Goal: Information Seeking & Learning: Check status

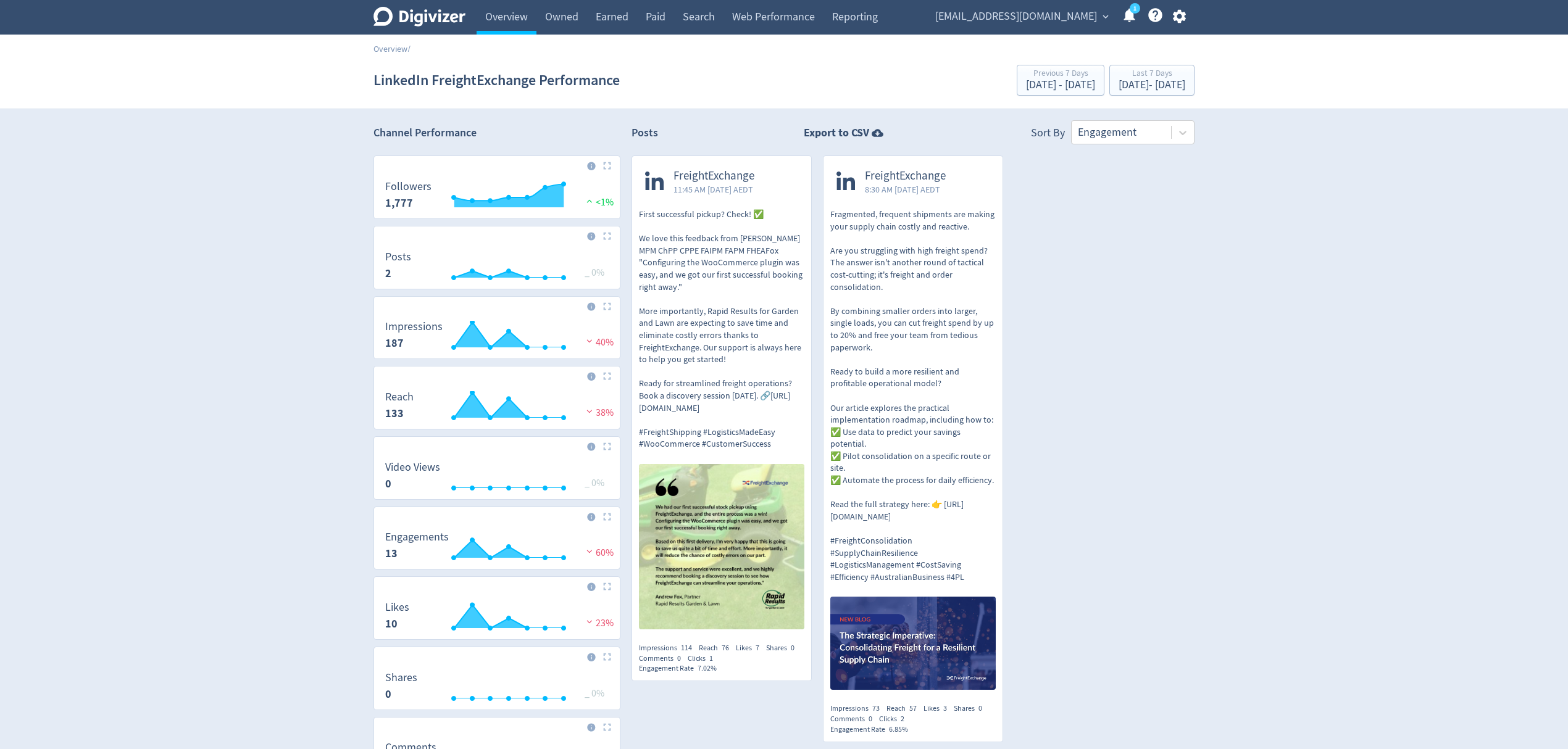
click at [934, 624] on img at bounding box center [913, 644] width 165 height 94
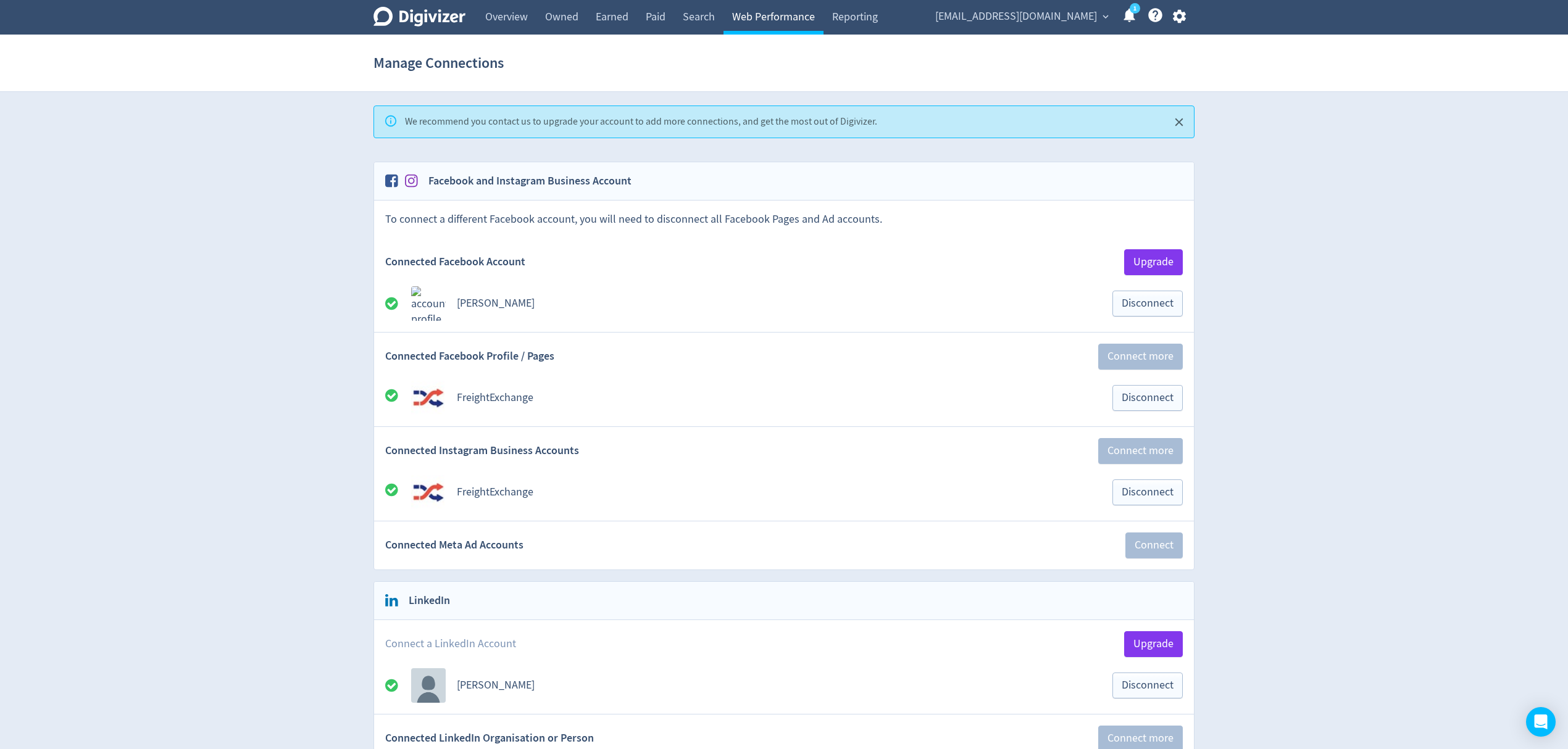
click at [780, 10] on link "Web Performance" at bounding box center [773, 17] width 100 height 35
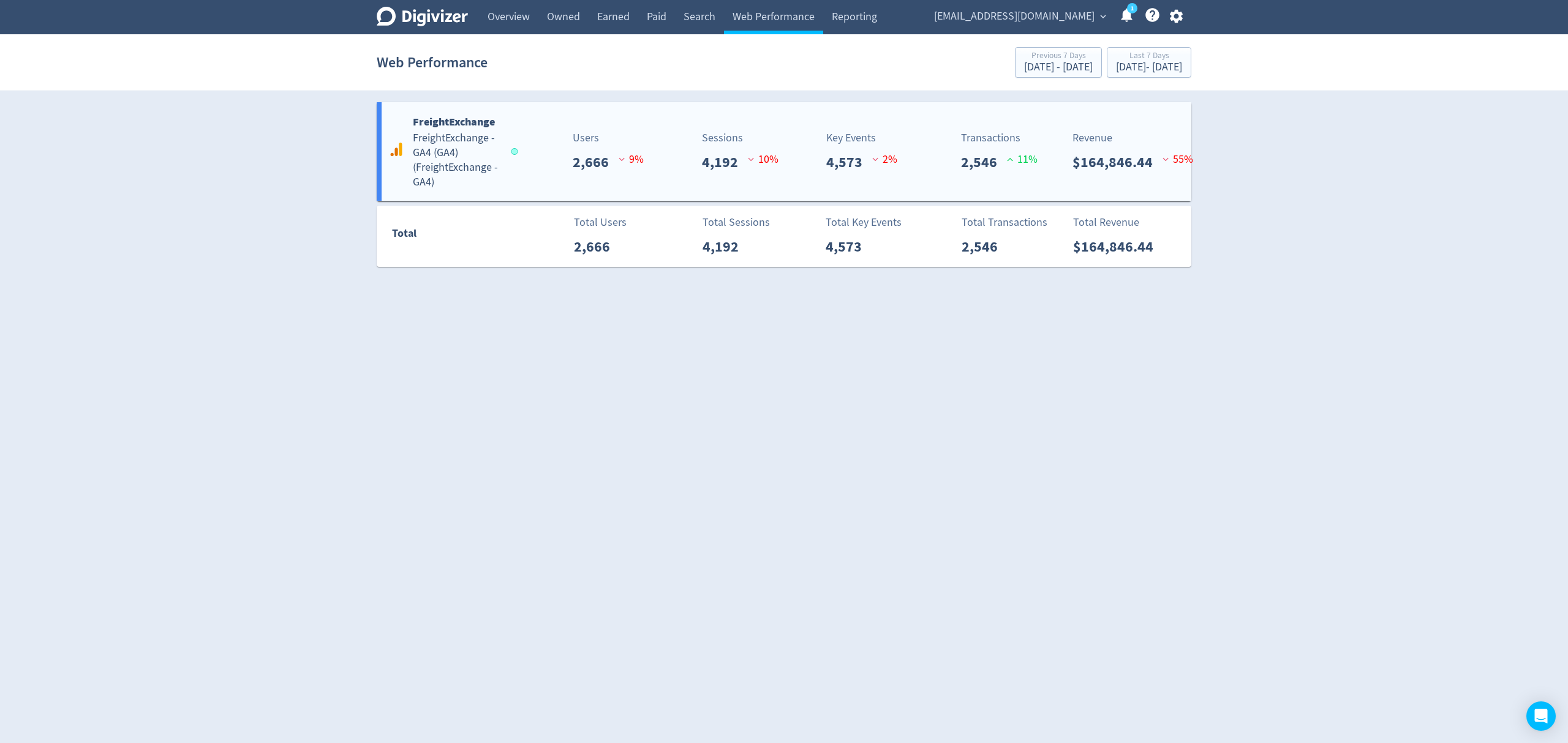
click at [1056, 156] on div "Revenue $164,846.44 55 %" at bounding box center [1027, 152] width 77 height 44
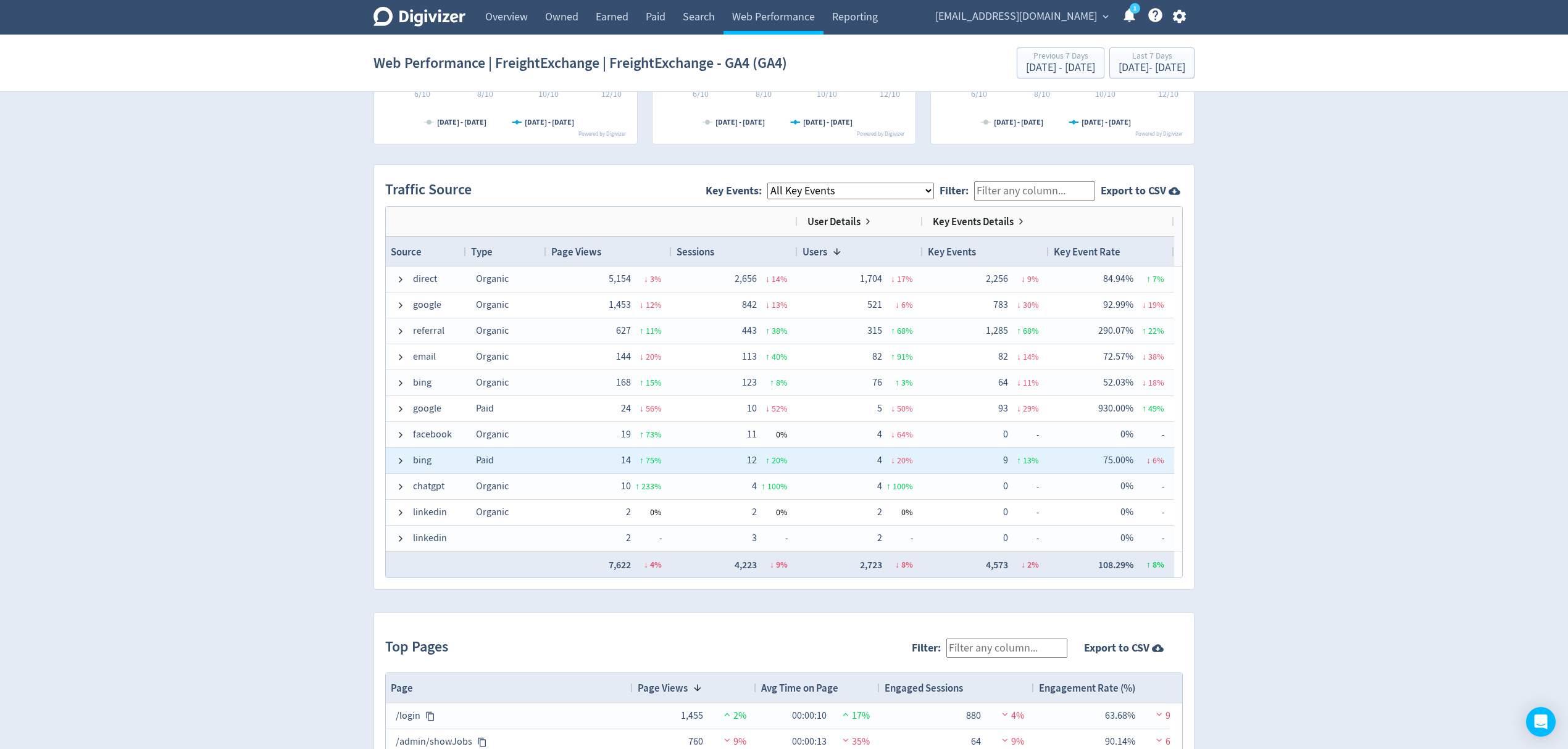
scroll to position [1051, 0]
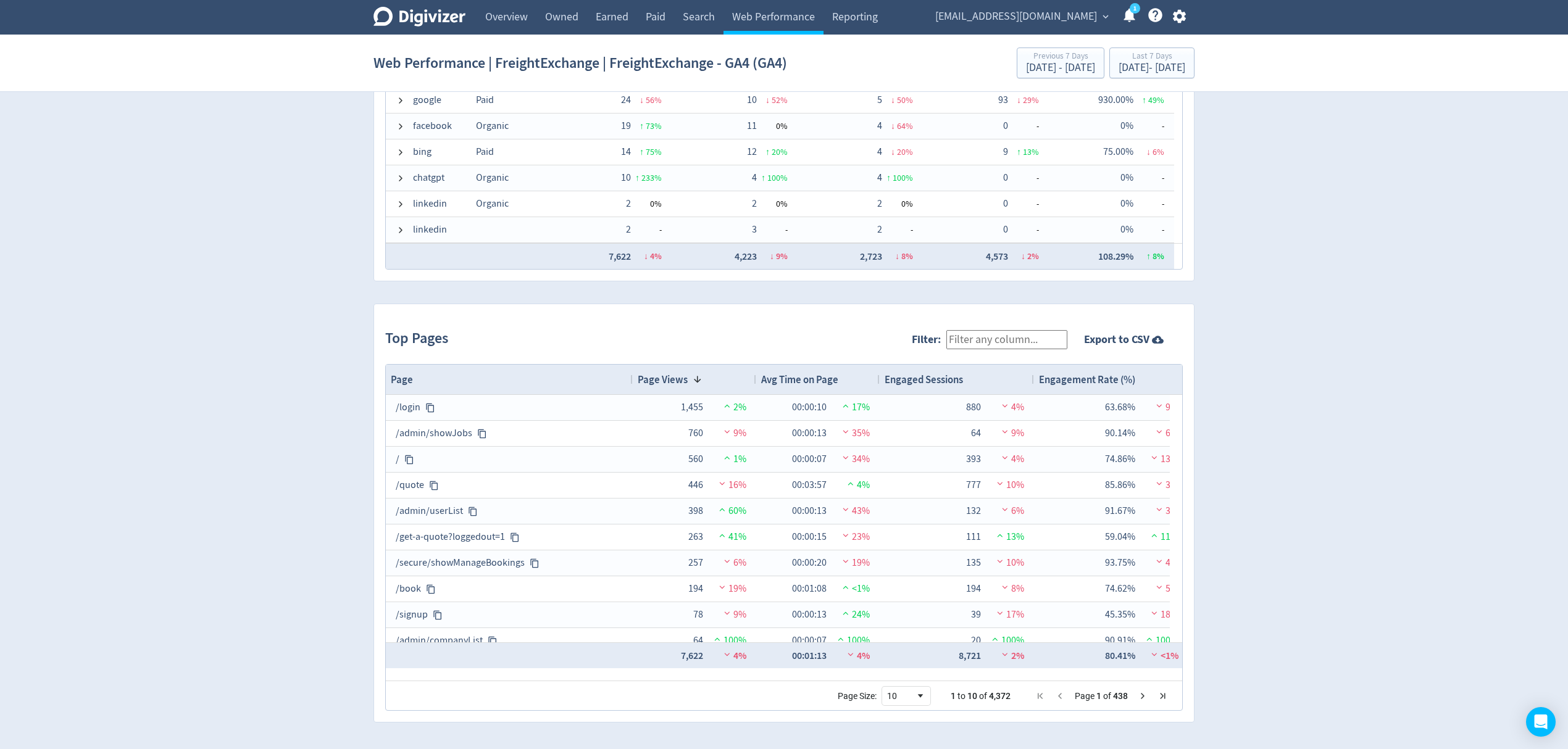
click at [1012, 342] on input "Filter:" at bounding box center [1007, 339] width 121 height 19
paste input "[URL][DOMAIN_NAME]"
type input "[URL][DOMAIN_NAME]"
click at [1025, 336] on input "[URL][DOMAIN_NAME]" at bounding box center [1007, 339] width 121 height 19
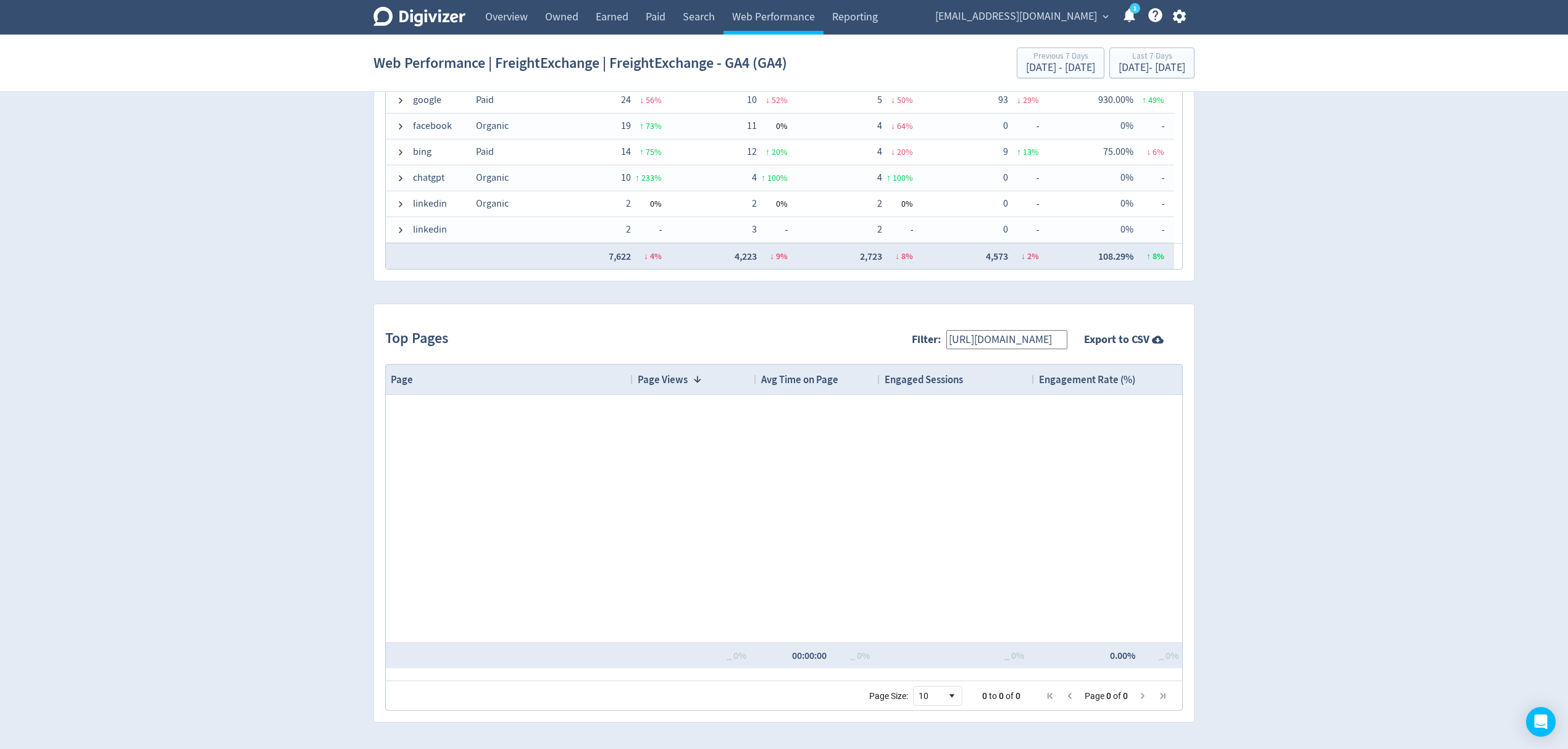
click at [1025, 336] on input "[URL][DOMAIN_NAME]" at bounding box center [1007, 339] width 121 height 19
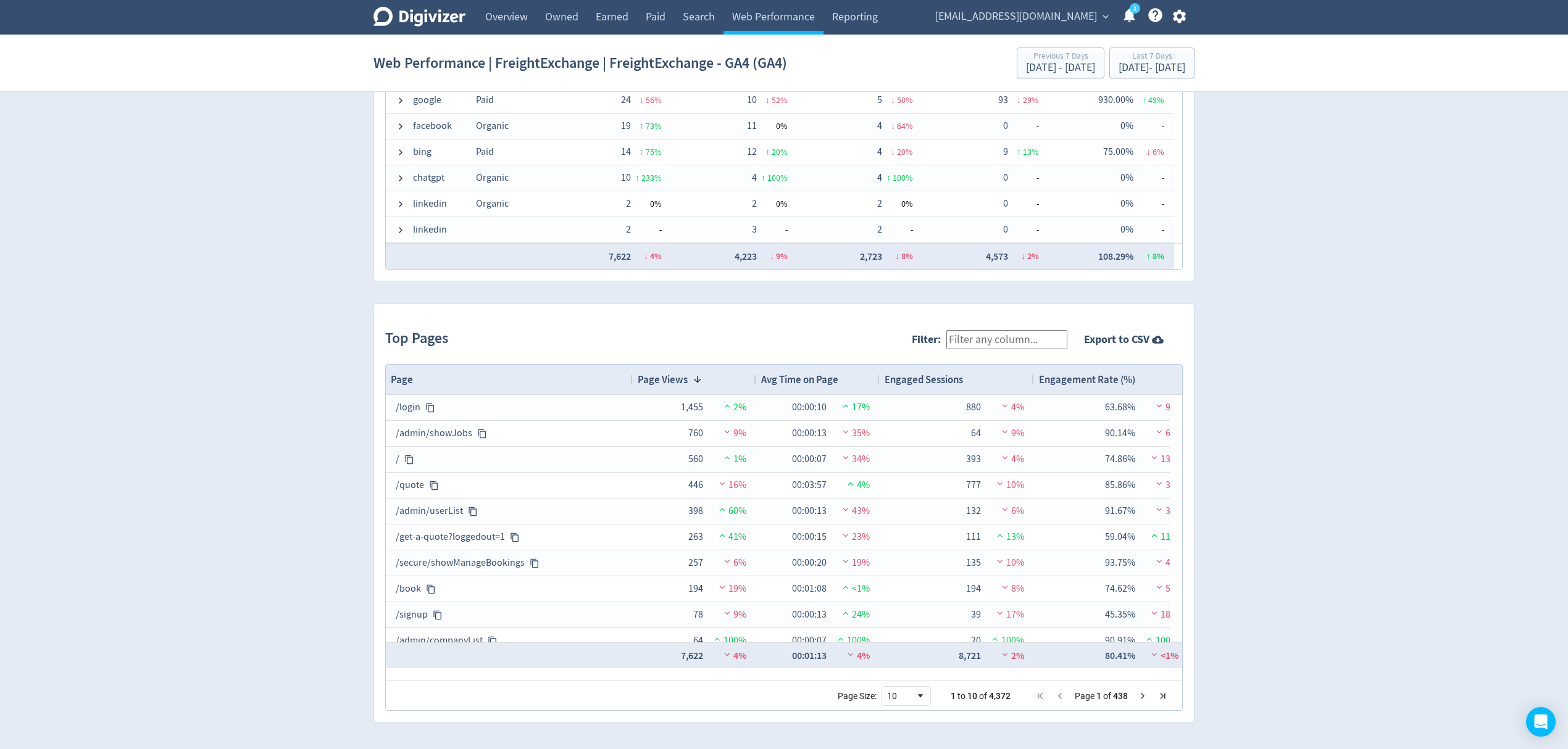
type input "s"
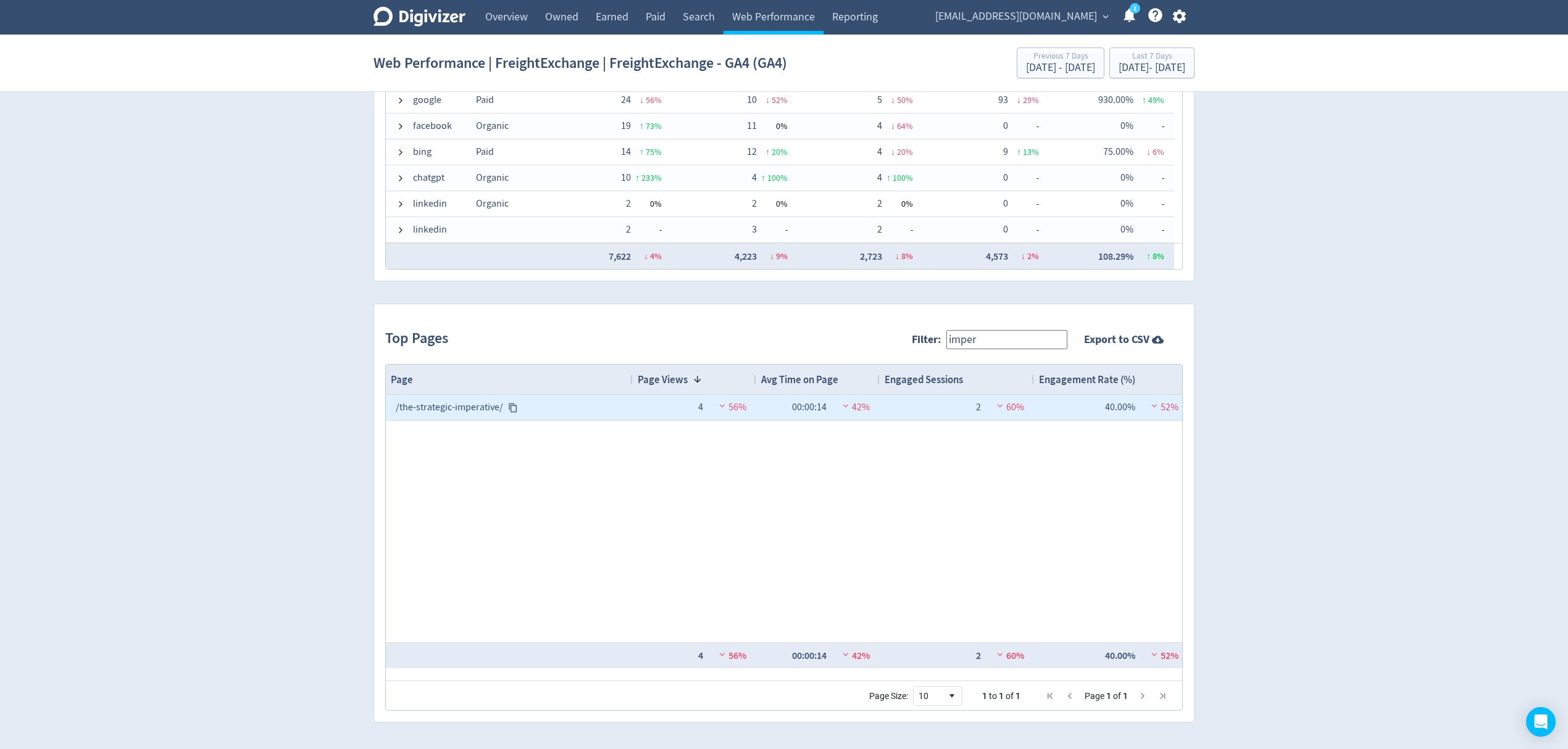
type input "imper"
click at [509, 407] on icon at bounding box center [513, 408] width 8 height 9
click at [701, 408] on div "4" at bounding box center [688, 408] width 31 height 24
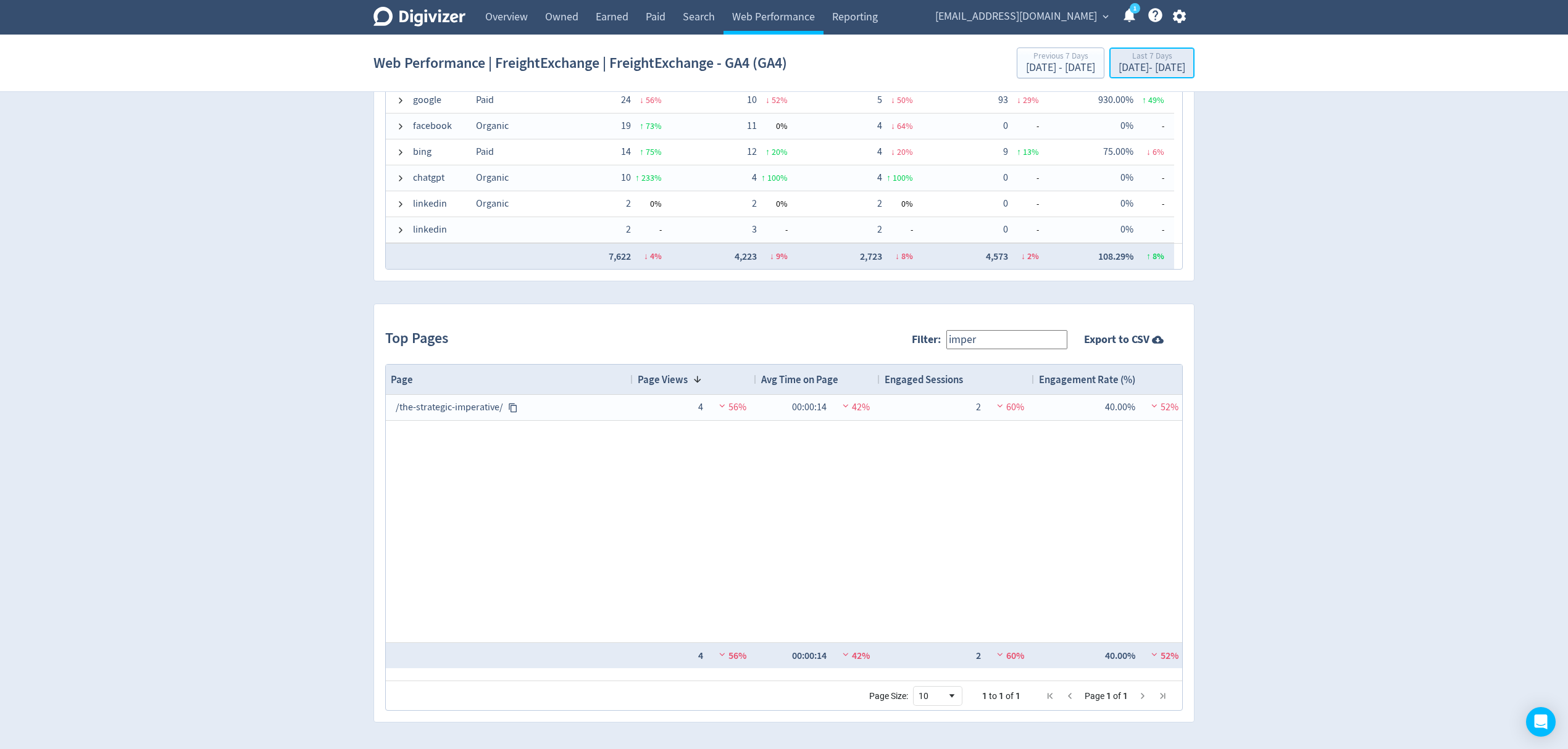
click at [1131, 65] on div "[DATE] - [DATE]" at bounding box center [1152, 68] width 67 height 11
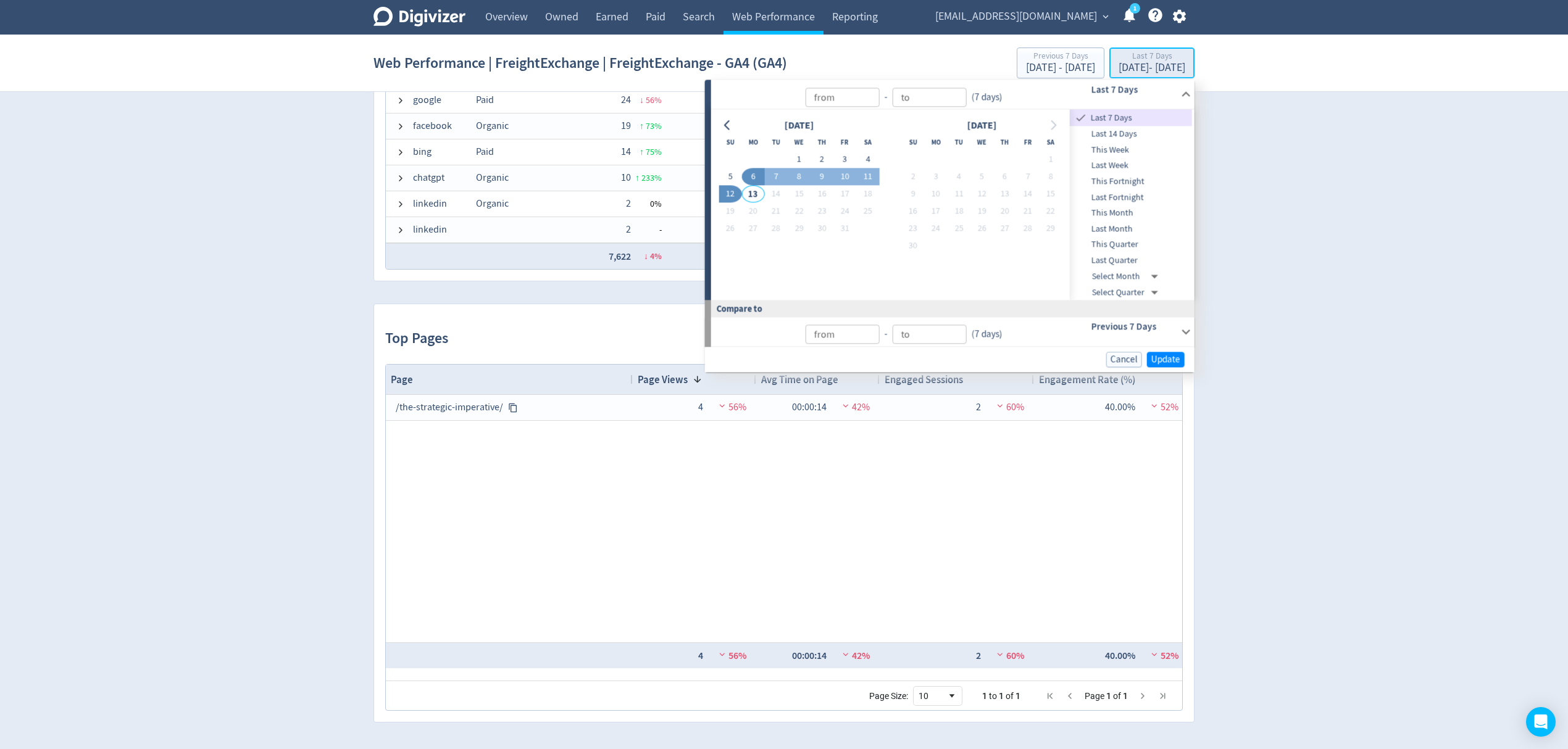
type input "[DATE]"
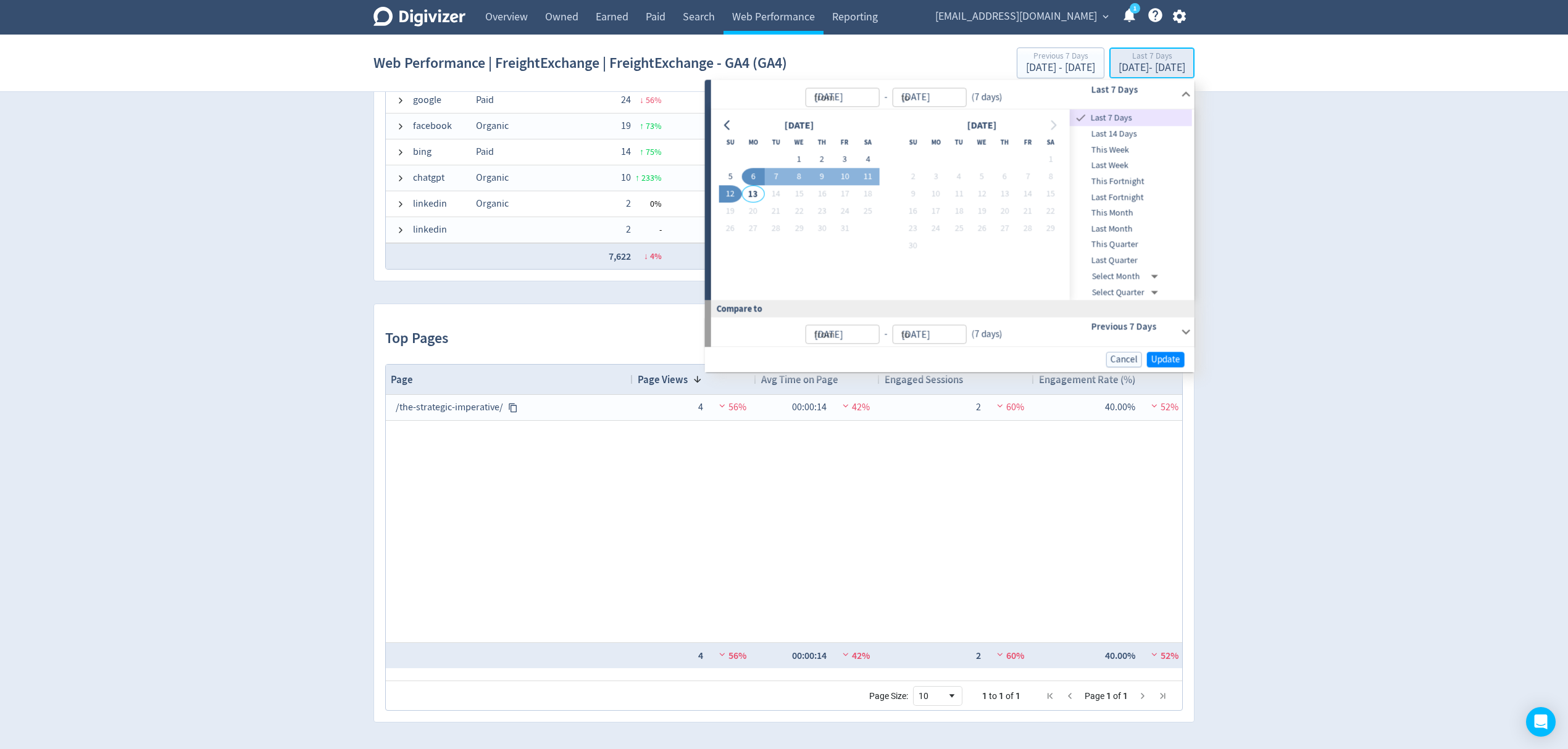
type input "[DATE]"
click at [977, 154] on button "1" at bounding box center [981, 160] width 23 height 17
type input "[DATE]"
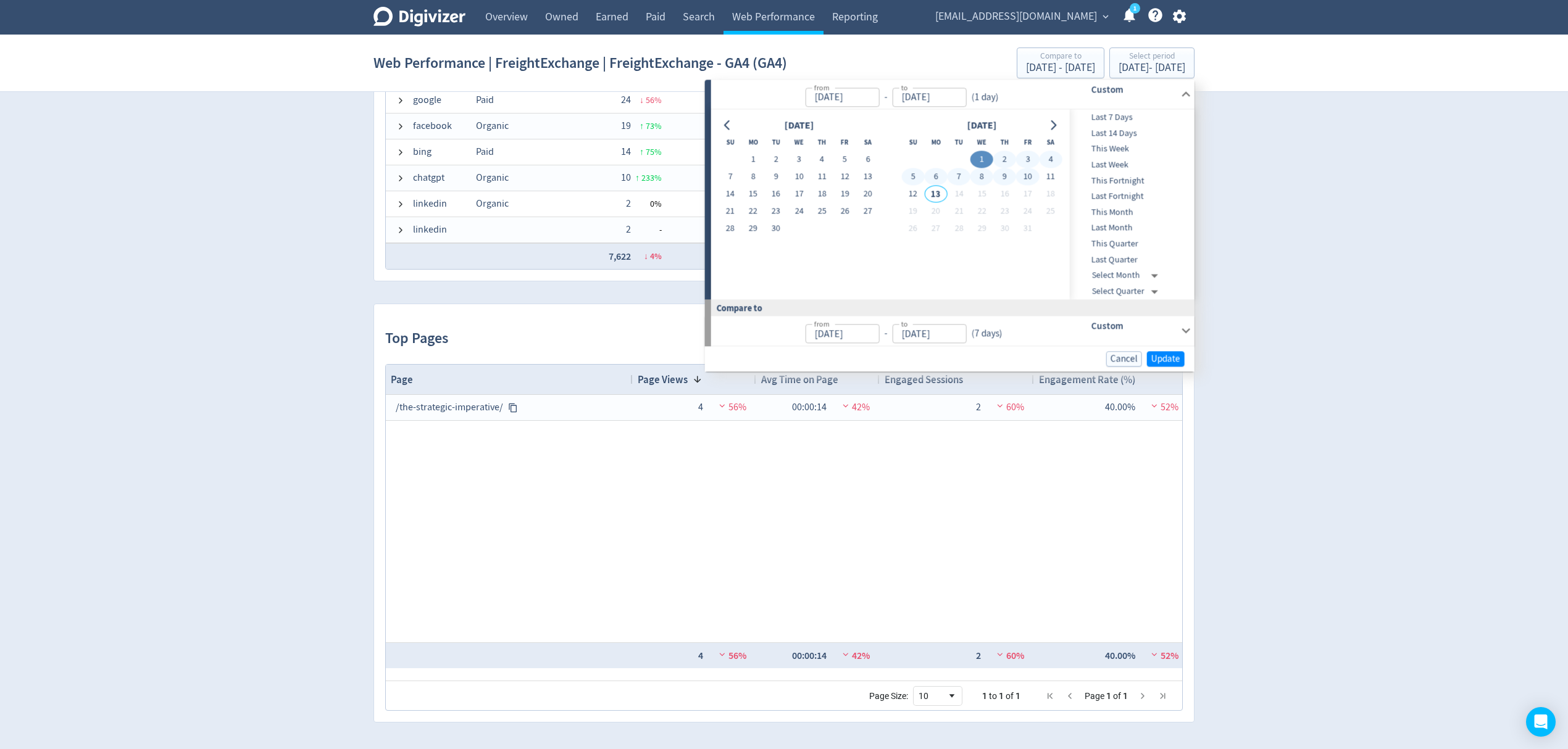
click at [1025, 171] on button "10" at bounding box center [1027, 177] width 23 height 17
type input "[DATE]"
click at [1171, 360] on span "Update" at bounding box center [1166, 358] width 29 height 9
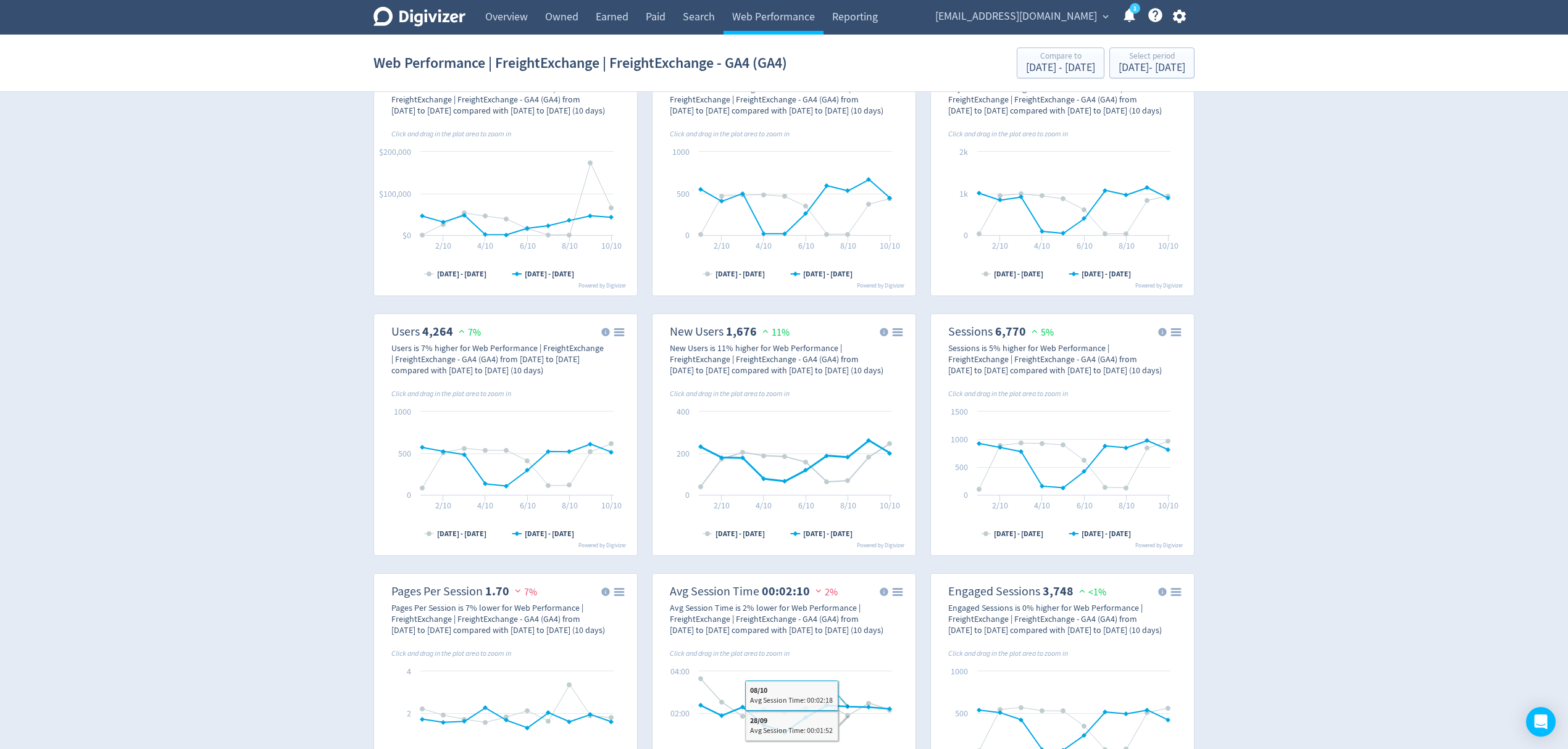
scroll to position [0, 0]
